Goal: Transaction & Acquisition: Download file/media

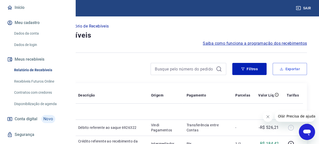
click at [281, 68] on icon "button" at bounding box center [282, 69] width 4 height 4
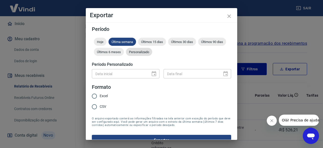
click at [152, 54] on div "Personalizado" at bounding box center [139, 52] width 26 height 8
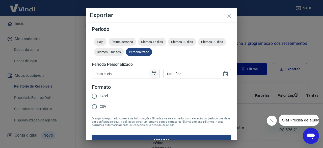
click at [152, 74] on icon "Choose date" at bounding box center [154, 74] width 6 height 6
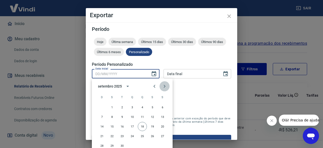
click at [166, 83] on icon "Next month" at bounding box center [164, 86] width 6 height 6
click at [157, 86] on button "Previous month" at bounding box center [154, 86] width 10 height 10
click at [160, 116] on button "13" at bounding box center [162, 116] width 9 height 9
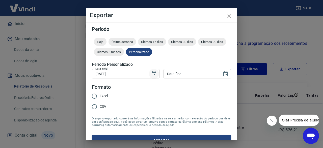
click at [152, 72] on icon "Choose date, selected date is 13 de set de 2025" at bounding box center [154, 73] width 5 height 5
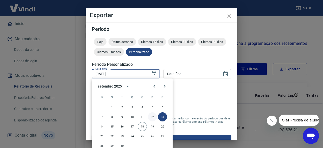
click at [152, 115] on button "12" at bounding box center [152, 116] width 9 height 9
type input "12/09/2025"
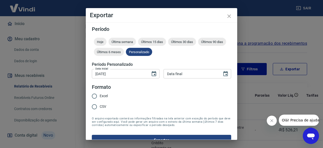
type input "DD/MM/YYYY"
click at [197, 73] on input "DD/MM/YYYY" at bounding box center [190, 73] width 55 height 9
click at [224, 72] on icon "Choose date" at bounding box center [225, 74] width 6 height 6
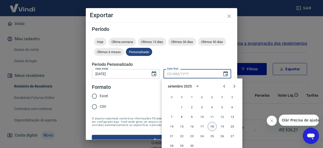
click at [213, 124] on button "18" at bounding box center [212, 126] width 9 height 9
type input "18/09/2025"
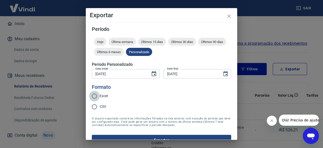
click at [99, 95] on input "Excel" at bounding box center [94, 96] width 11 height 11
radio input "true"
click at [165, 135] on button "Exportar" at bounding box center [161, 139] width 139 height 11
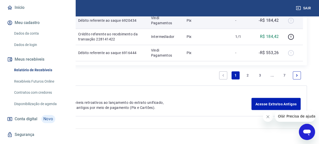
scroll to position [605, 0]
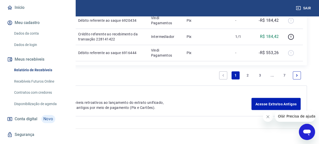
click at [245, 79] on link "2" at bounding box center [248, 75] width 8 height 8
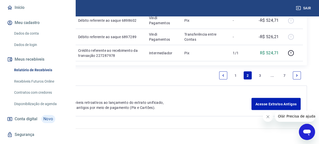
scroll to position [555, 0]
